Goal: Transaction & Acquisition: Purchase product/service

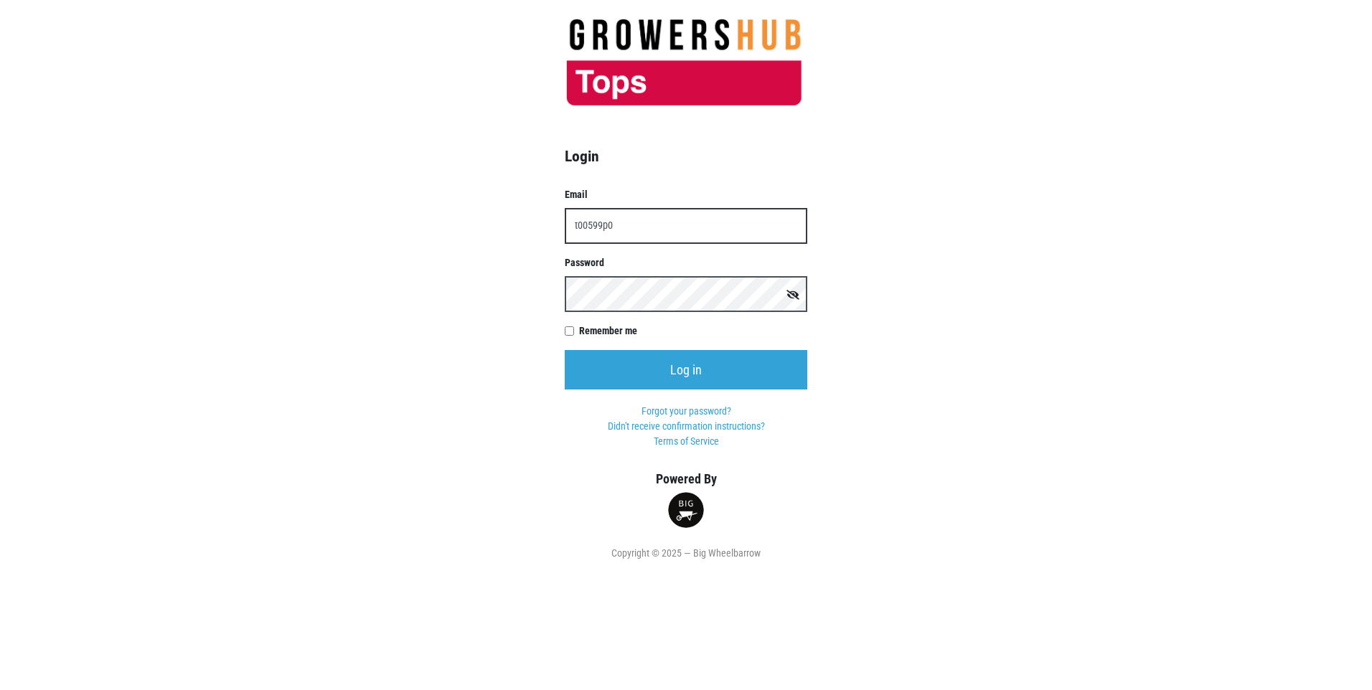
click at [613, 227] on input "t00599p0" at bounding box center [686, 226] width 243 height 36
type input "t00599p0@topsmarkets.com"
click at [565, 350] on input "Log in" at bounding box center [686, 369] width 243 height 39
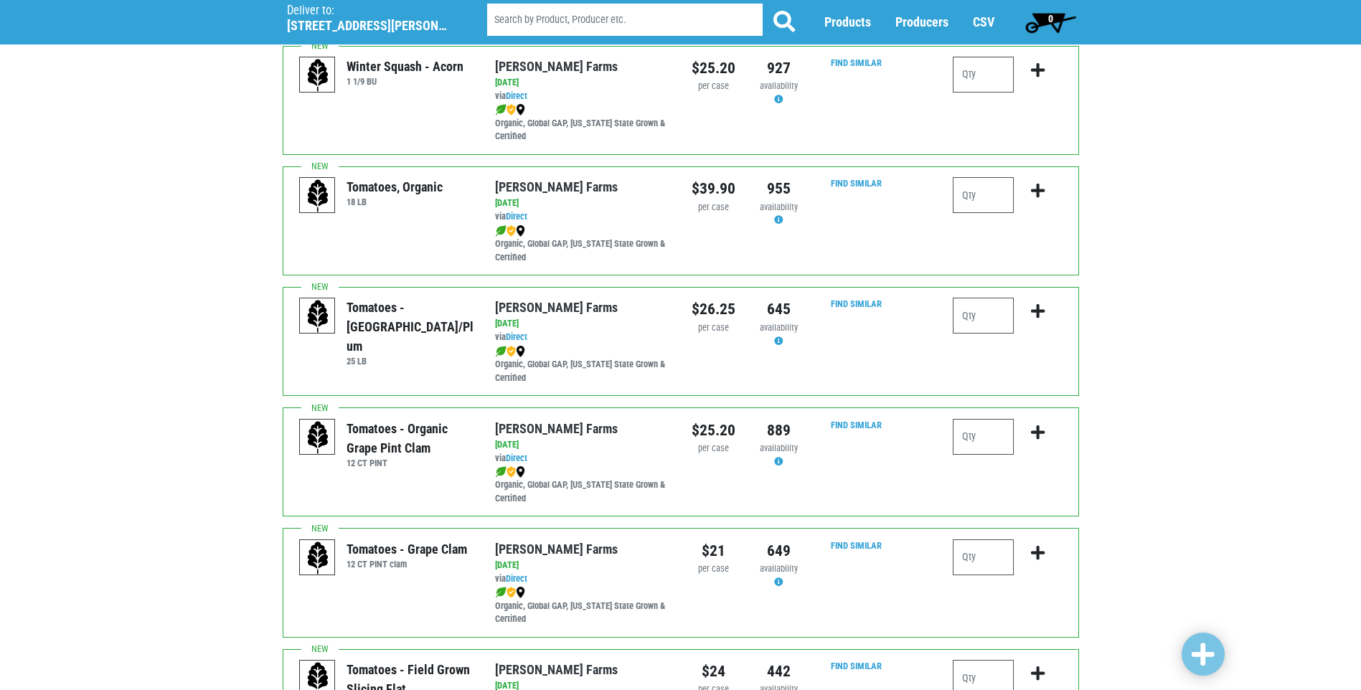
scroll to position [646, 0]
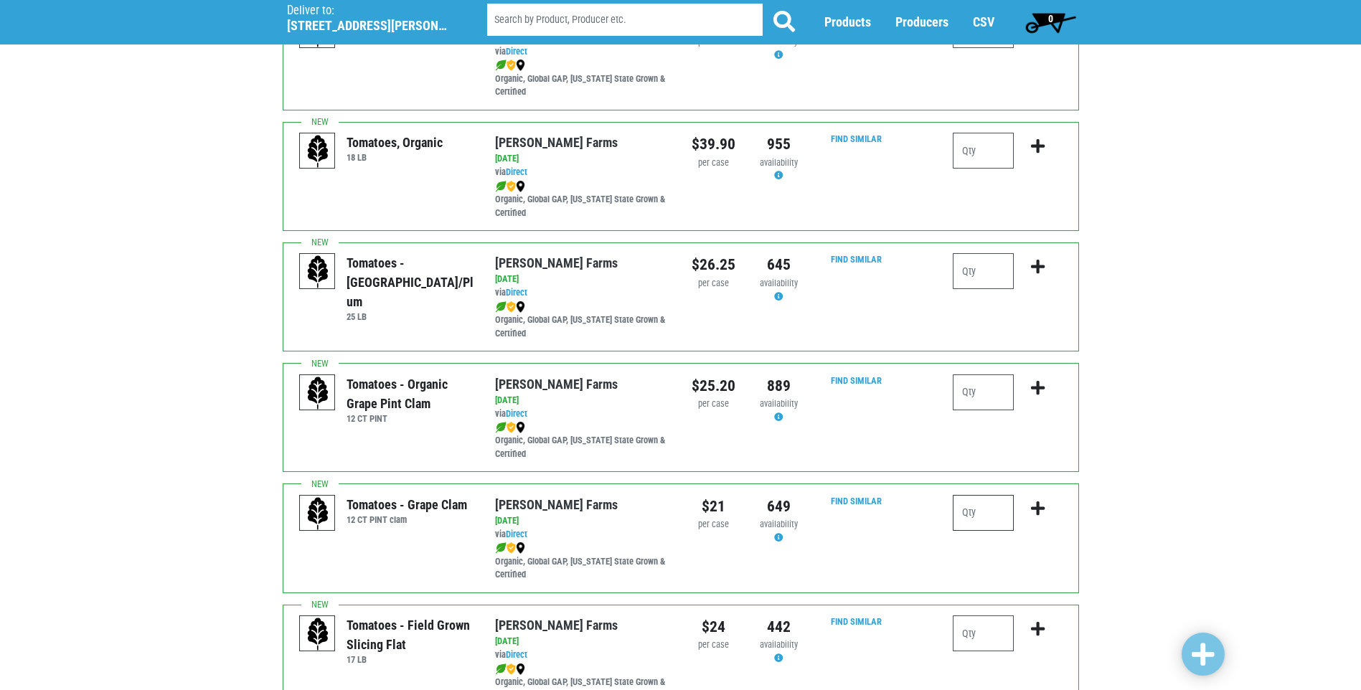
click at [966, 514] on input "number" at bounding box center [983, 513] width 61 height 36
type input "1"
click at [1038, 512] on icon "submit" at bounding box center [1038, 509] width 14 height 16
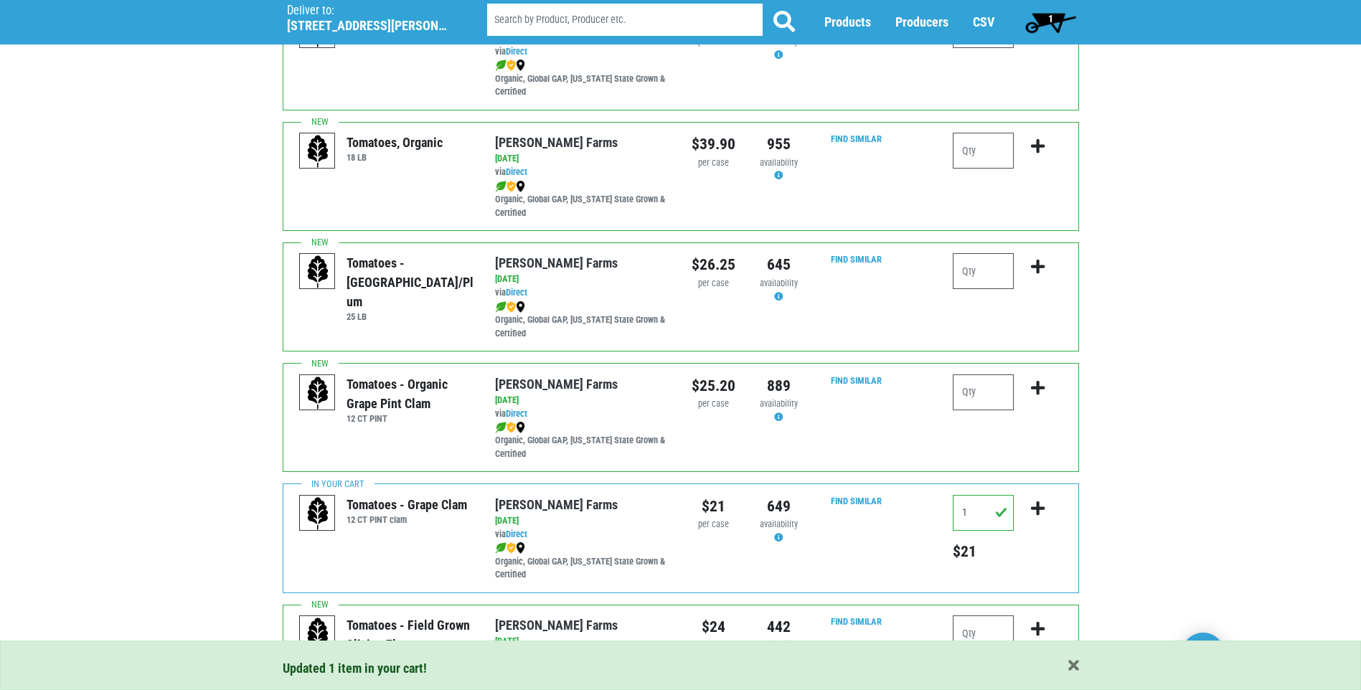
click at [965, 641] on div "Updated 1 item in your cart!" at bounding box center [680, 666] width 1361 height 50
click at [969, 633] on input "number" at bounding box center [983, 634] width 61 height 36
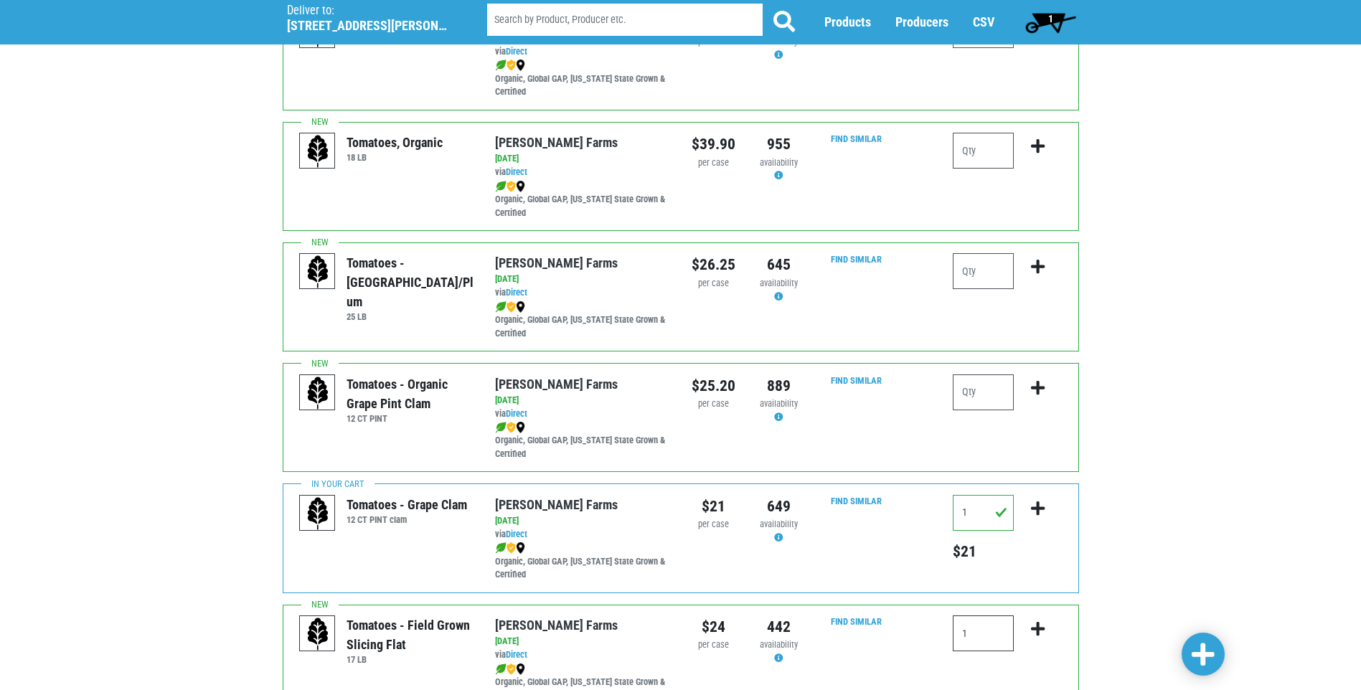
type input "1"
click at [1040, 631] on icon "submit" at bounding box center [1038, 629] width 14 height 16
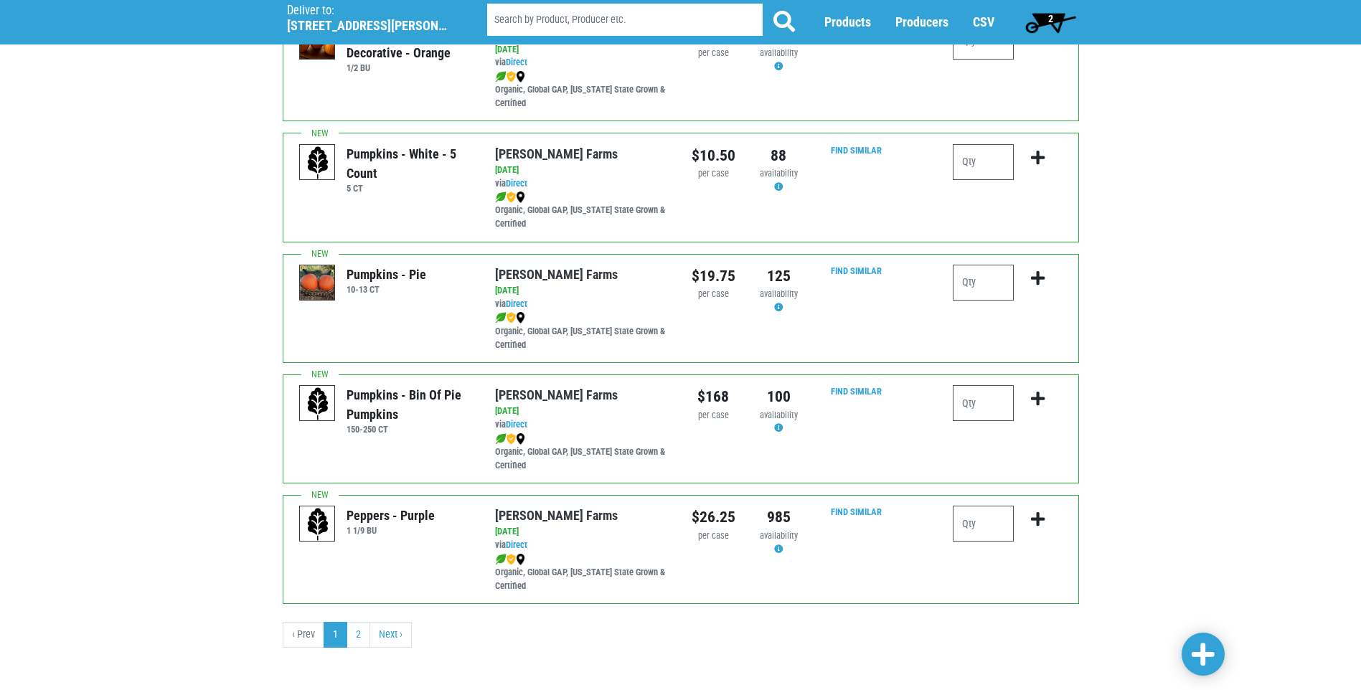
scroll to position [1967, 0]
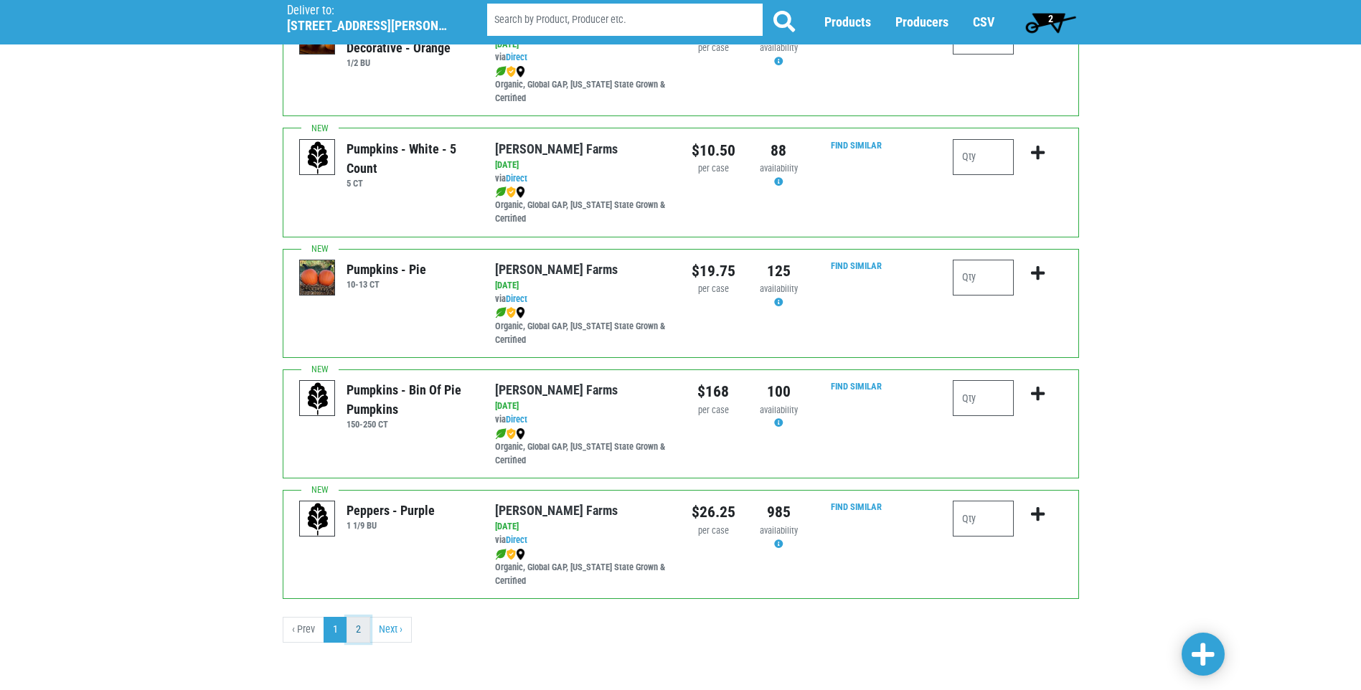
click at [360, 625] on link "2" at bounding box center [359, 630] width 24 height 26
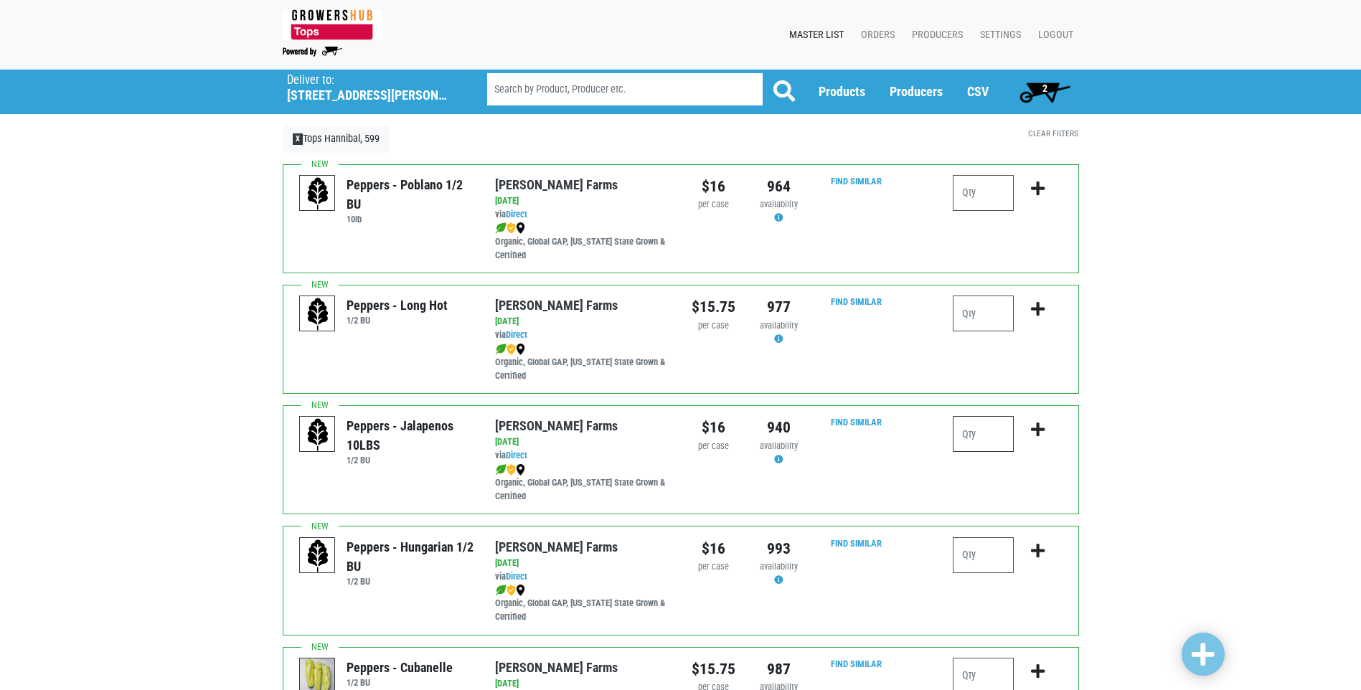
click at [967, 428] on input "number" at bounding box center [983, 434] width 61 height 36
type input "1"
click at [1039, 428] on icon "submit" at bounding box center [1038, 430] width 14 height 16
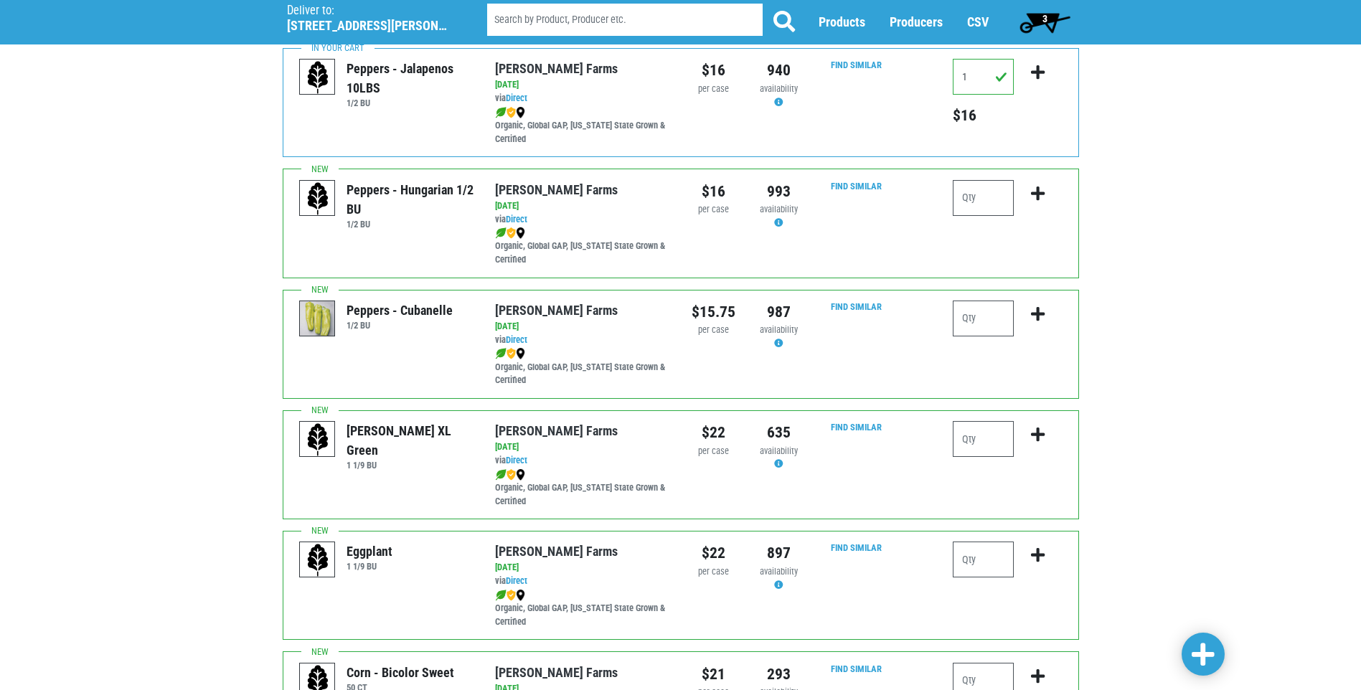
scroll to position [359, 0]
click at [973, 438] on input "number" at bounding box center [983, 438] width 61 height 36
type input "1"
click at [1040, 431] on icon "submit" at bounding box center [1038, 433] width 14 height 16
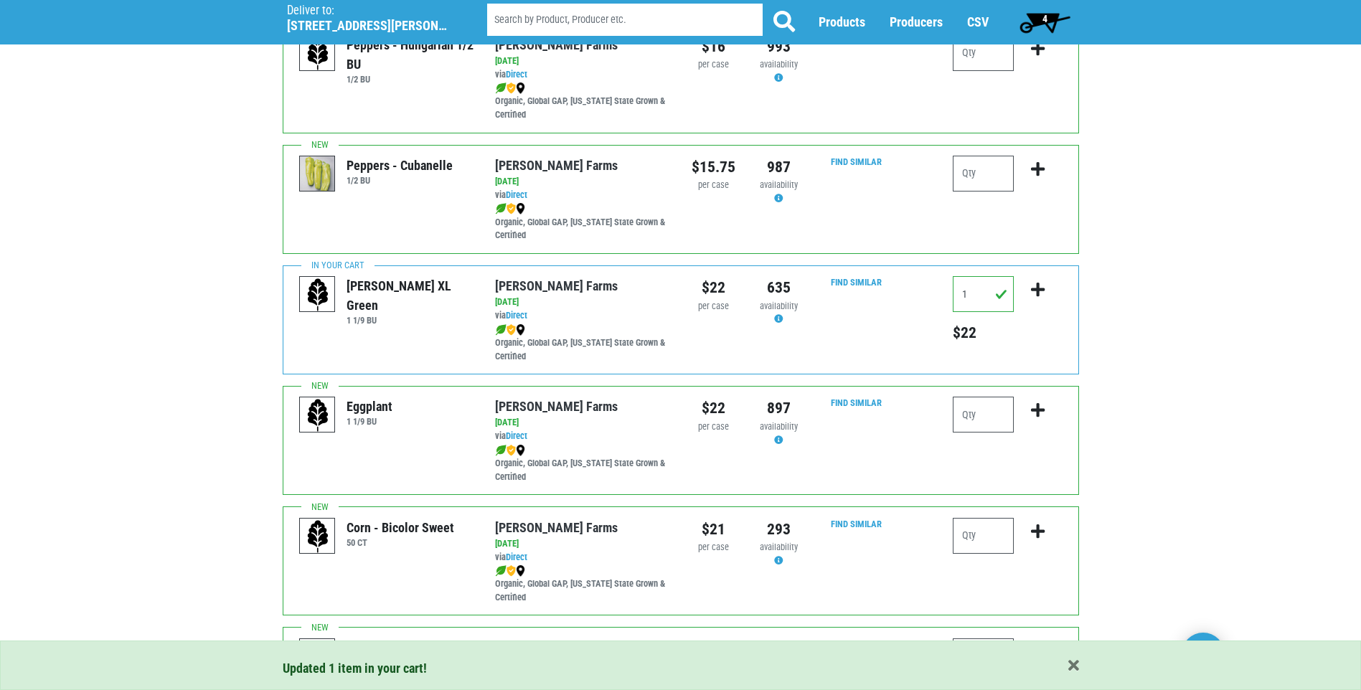
scroll to position [574, 0]
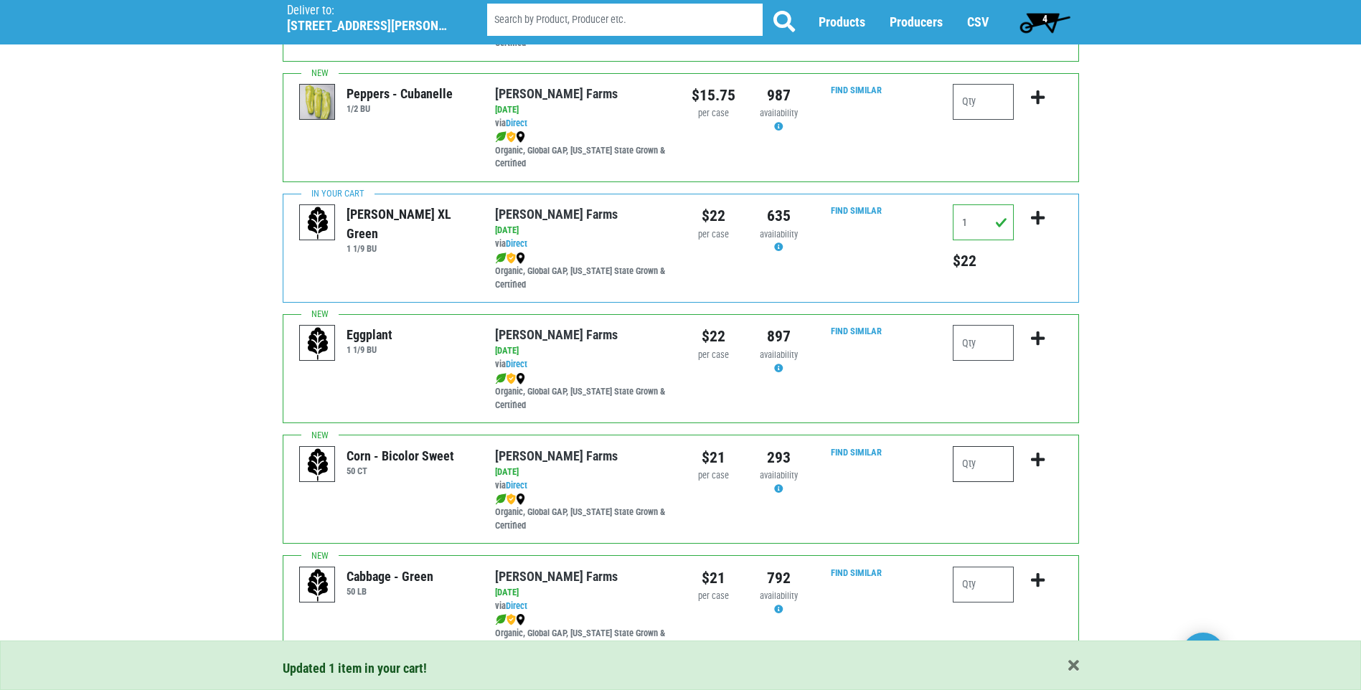
click at [973, 466] on input "number" at bounding box center [983, 464] width 61 height 36
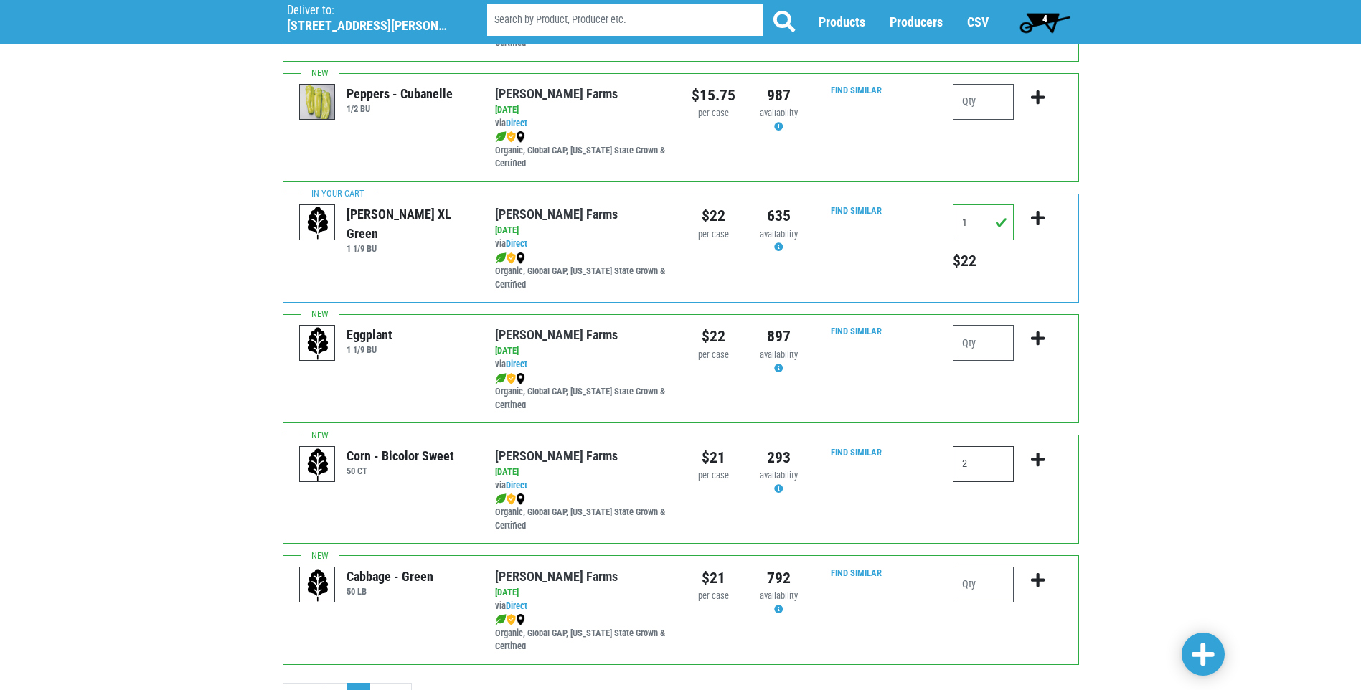
type input "2"
click at [1036, 458] on icon "submit" at bounding box center [1038, 460] width 14 height 16
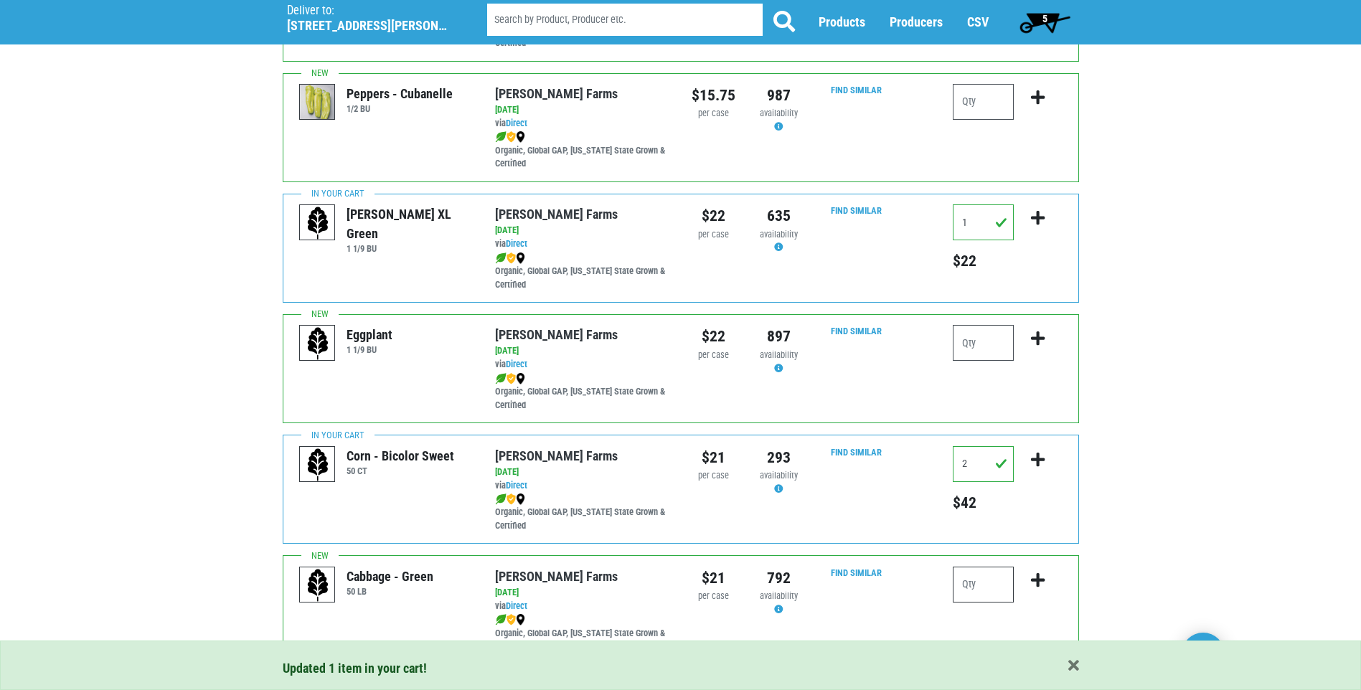
click at [965, 584] on input "number" at bounding box center [983, 585] width 61 height 36
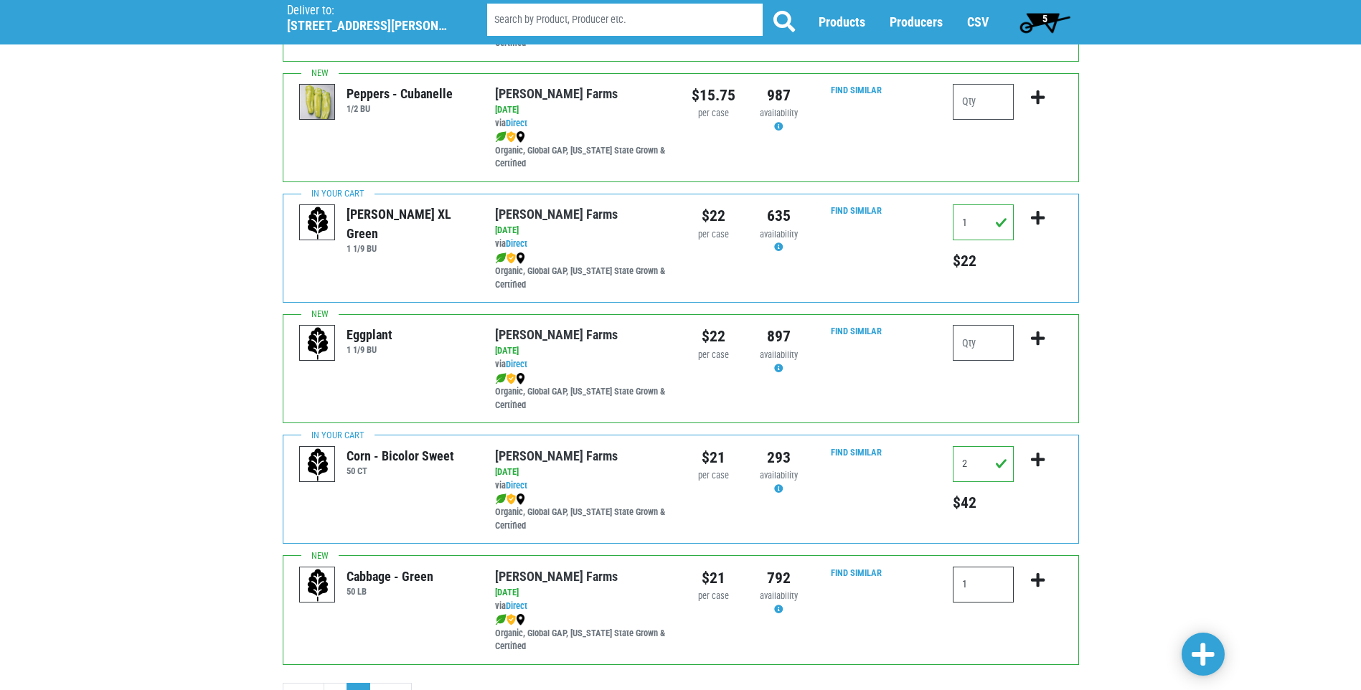
type input "1"
click at [1040, 579] on icon "submit" at bounding box center [1038, 581] width 14 height 16
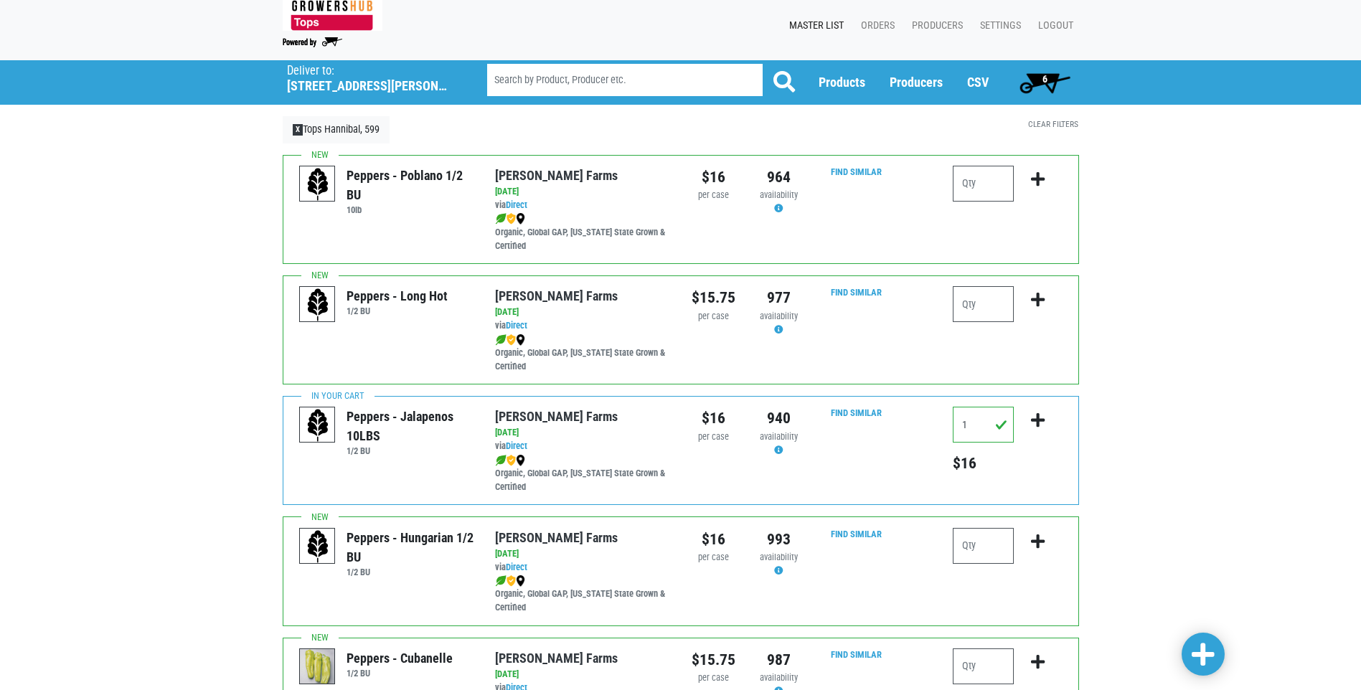
scroll to position [0, 0]
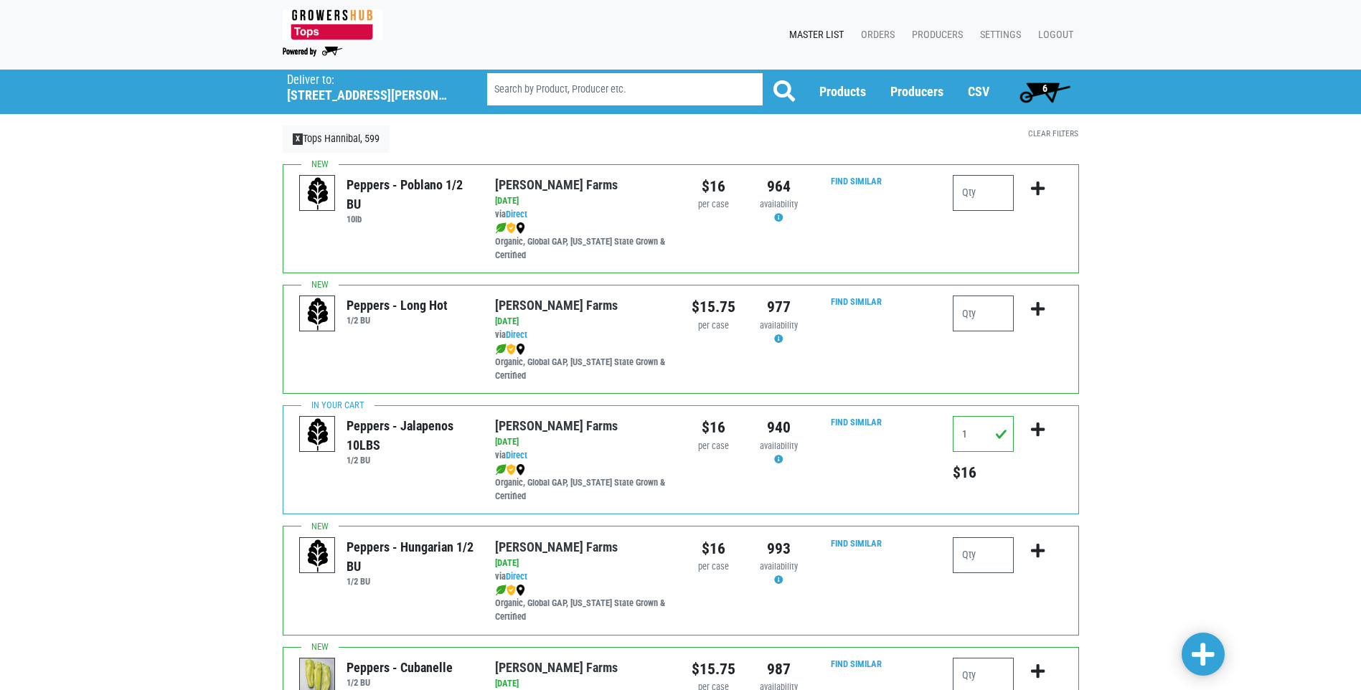
click at [1046, 89] on span "6" at bounding box center [1045, 88] width 5 height 11
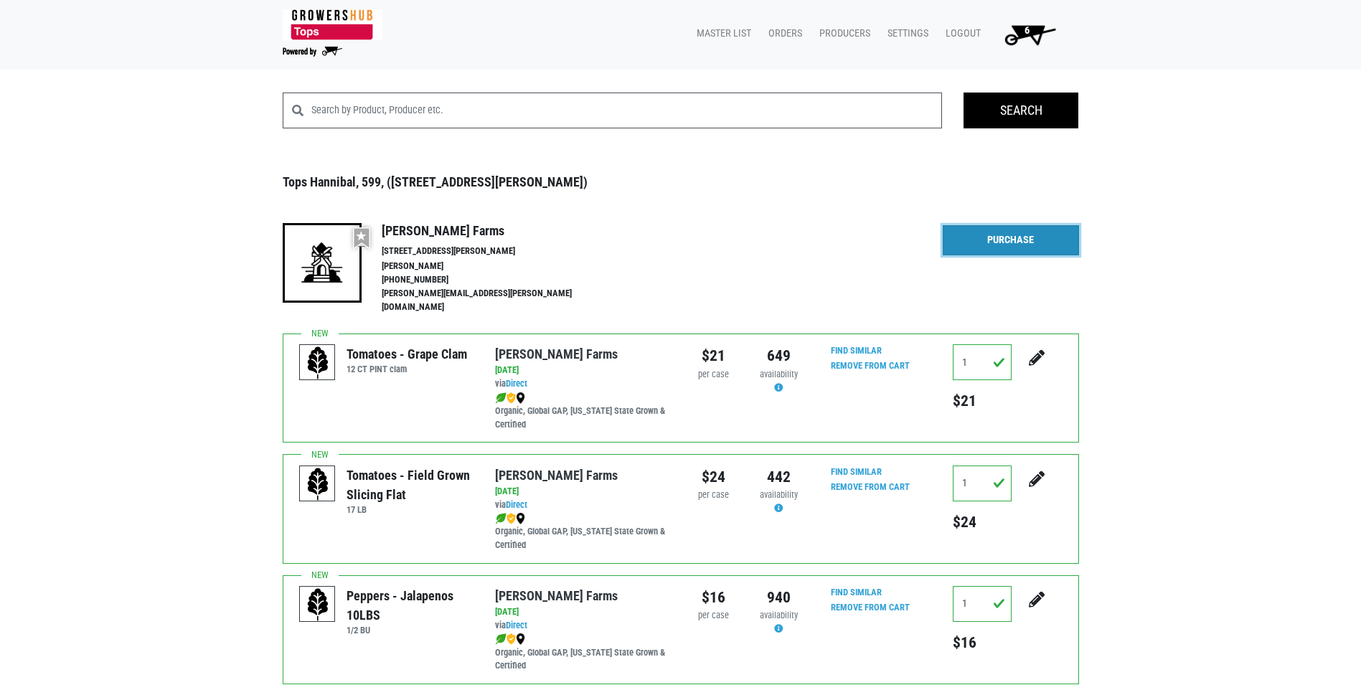
click at [1016, 237] on link "Purchase" at bounding box center [1011, 240] width 136 height 30
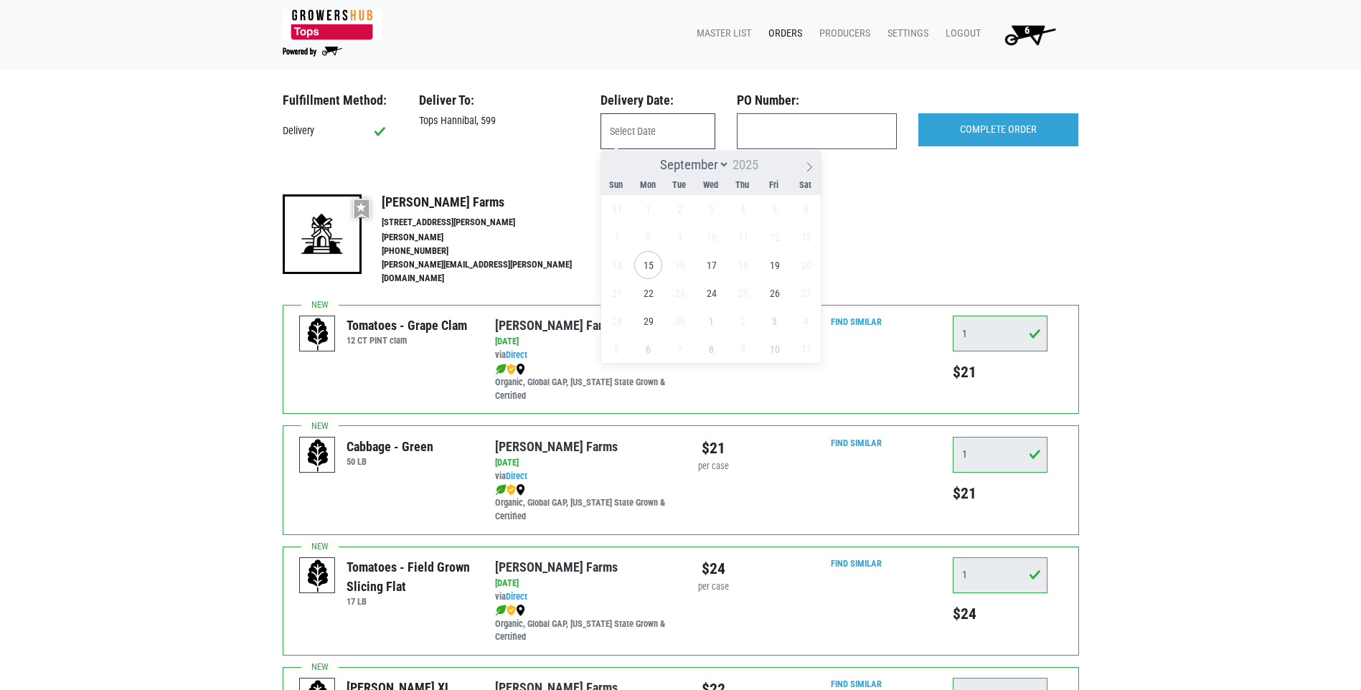
click at [622, 134] on input "text" at bounding box center [658, 131] width 115 height 36
click at [714, 268] on span "17" at bounding box center [711, 265] width 28 height 28
type input "[DATE]"
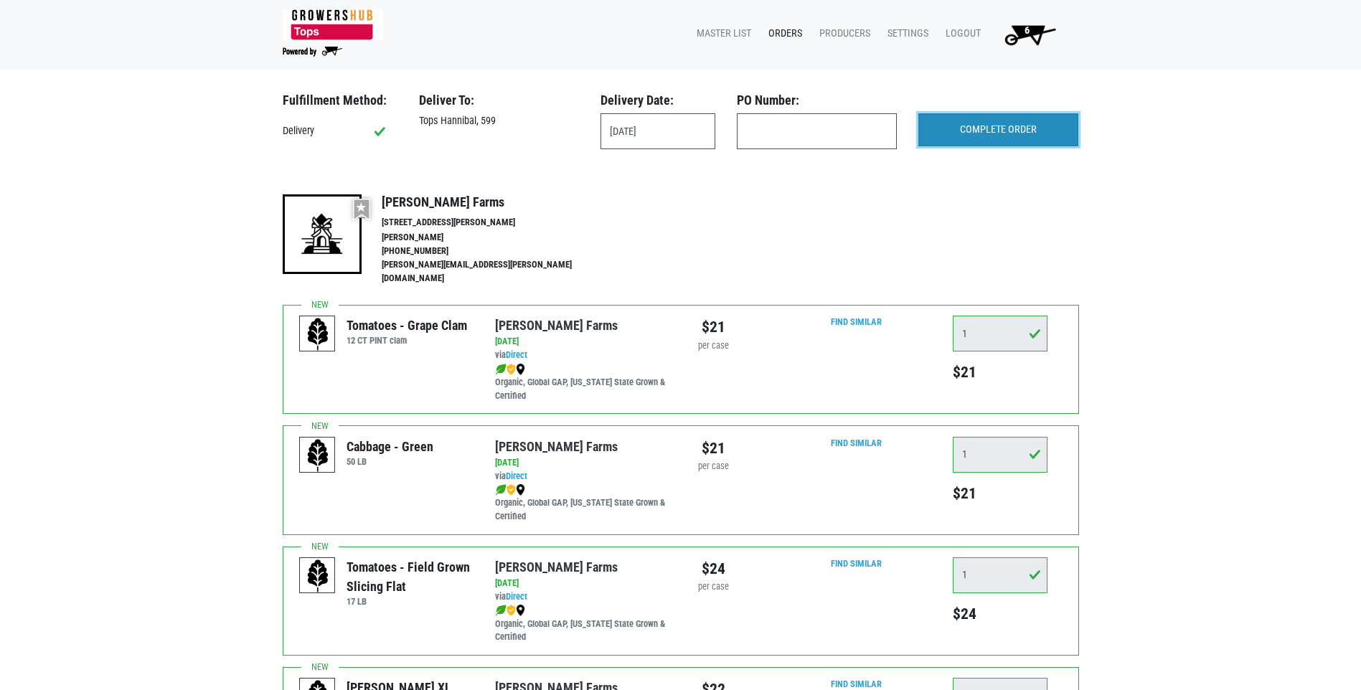
click at [982, 126] on input "COMPLETE ORDER" at bounding box center [998, 129] width 160 height 33
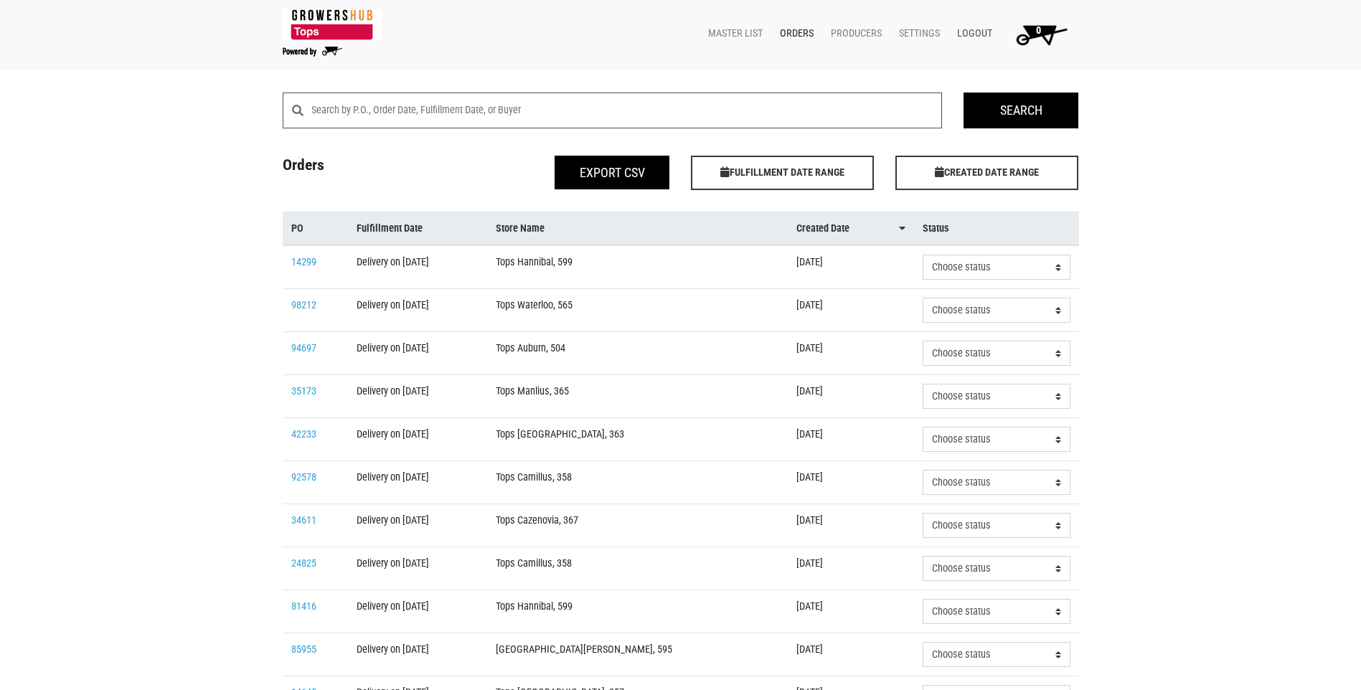
click at [973, 37] on link "Logout" at bounding box center [972, 33] width 52 height 27
